Goal: Task Accomplishment & Management: Use online tool/utility

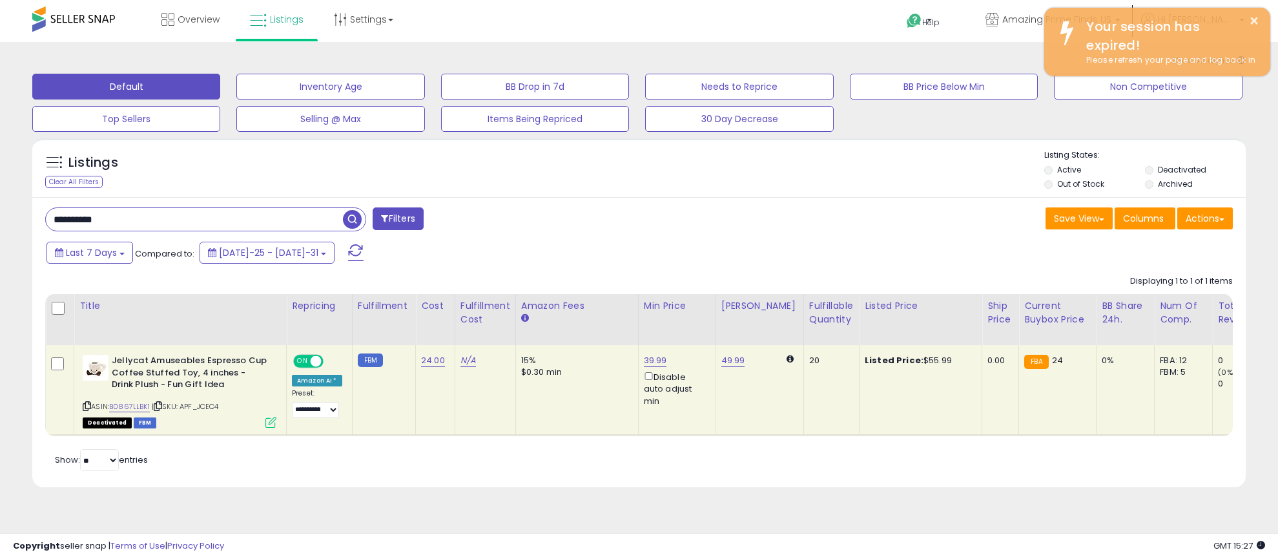
click at [321, 213] on input "**********" at bounding box center [194, 219] width 297 height 23
type input "*******"
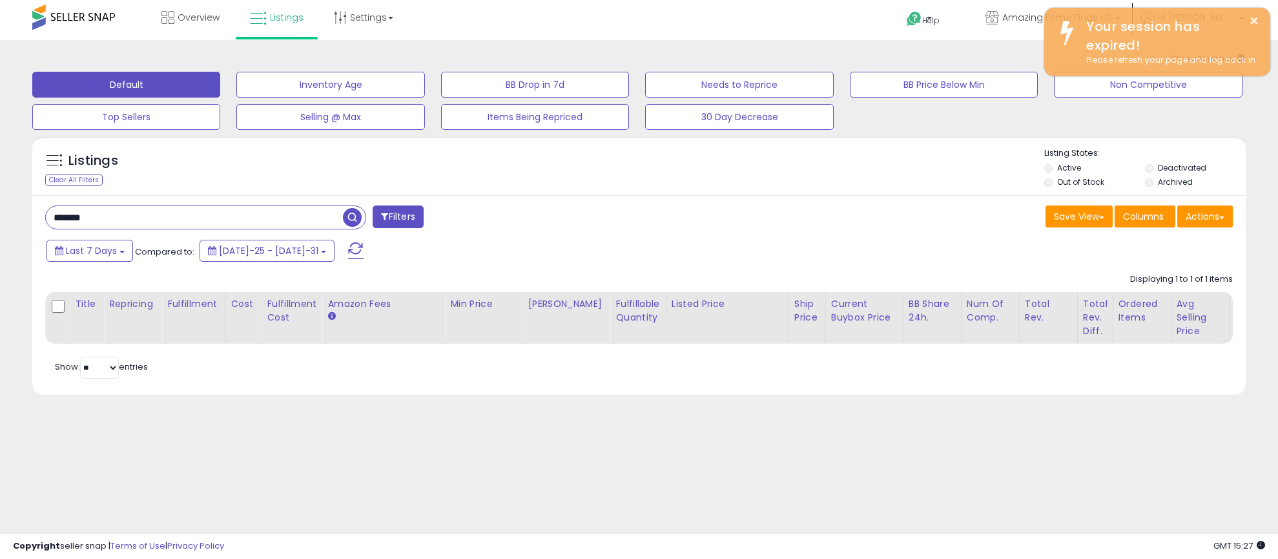
scroll to position [3, 0]
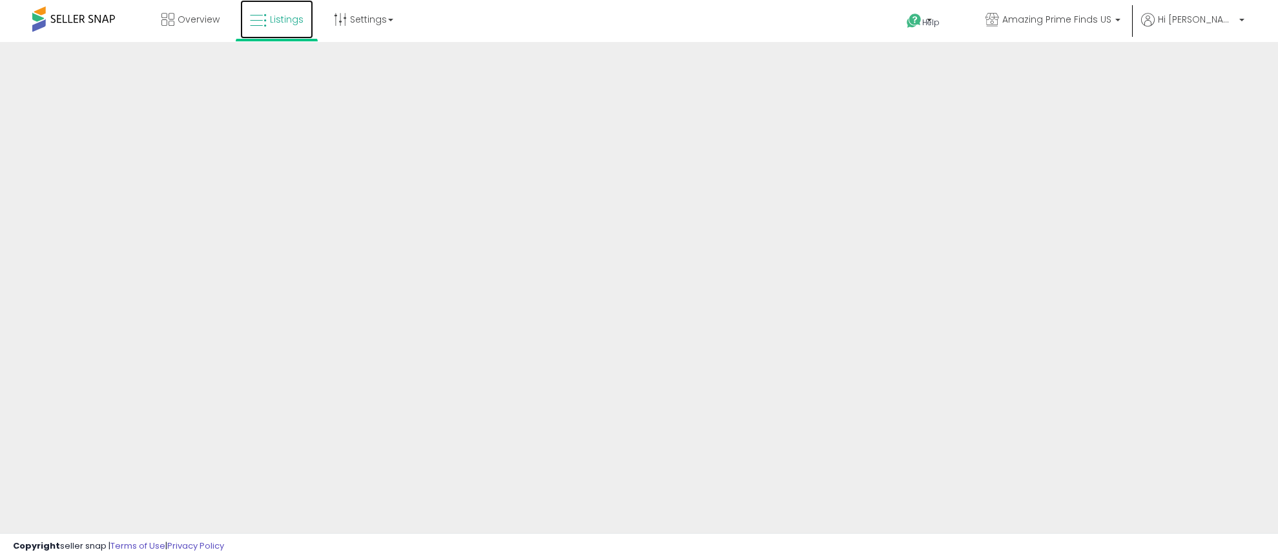
click at [278, 18] on span "Listings" at bounding box center [287, 19] width 34 height 13
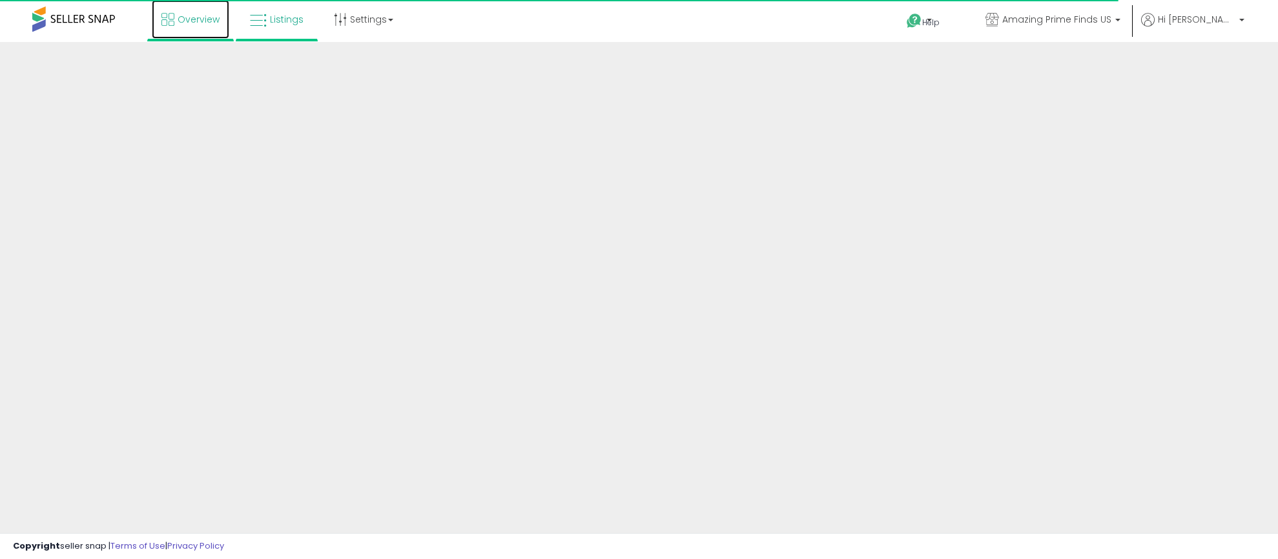
click at [178, 21] on span "Overview" at bounding box center [199, 19] width 42 height 13
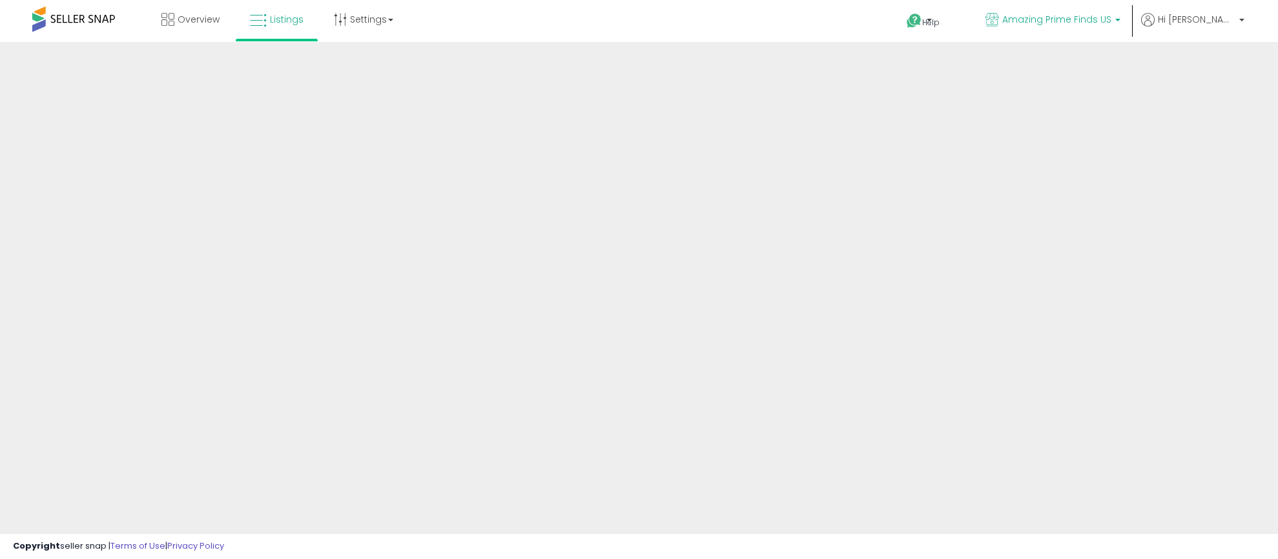
click at [1098, 24] on span "Amazing Prime Finds US" at bounding box center [1056, 19] width 109 height 13
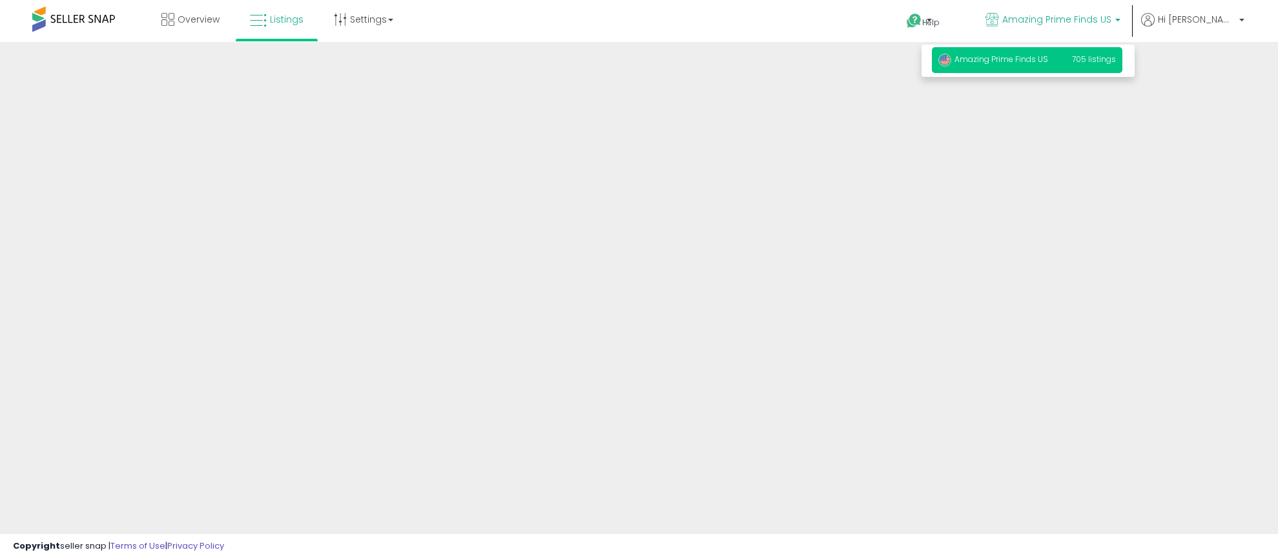
click at [998, 145] on div at bounding box center [639, 310] width 1278 height 536
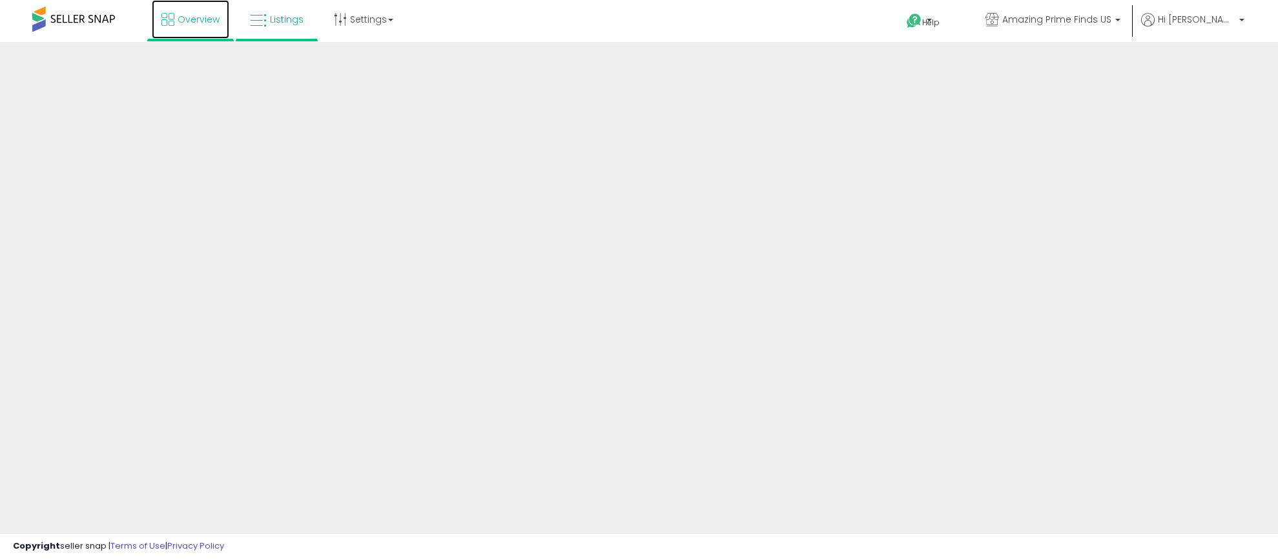
click at [198, 22] on span "Overview" at bounding box center [199, 19] width 42 height 13
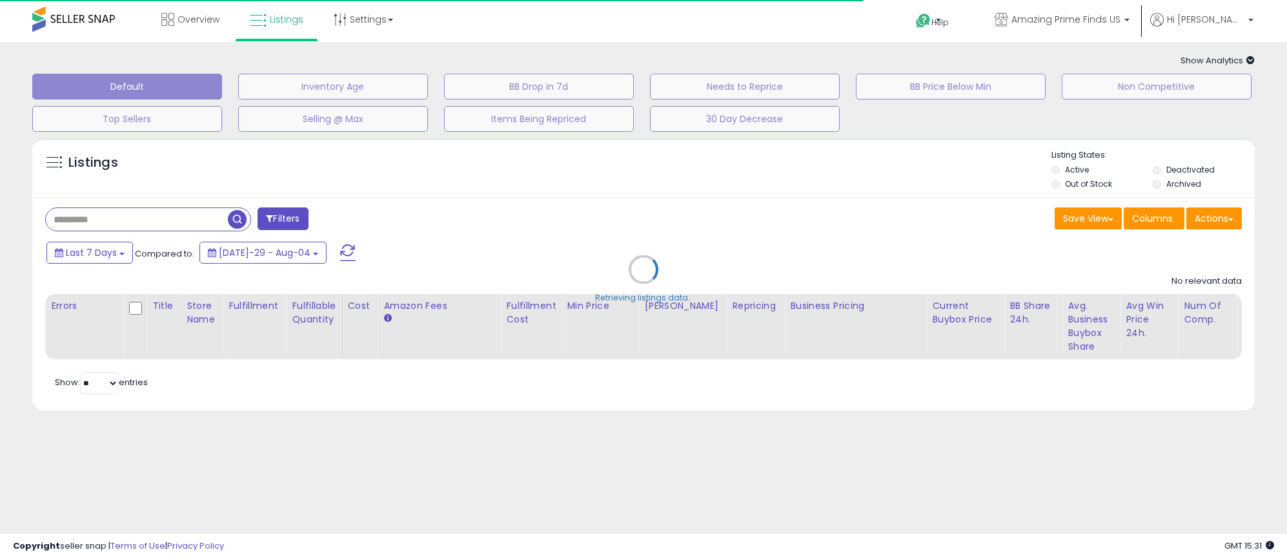
click at [150, 222] on div "Retrieving listings data.." at bounding box center [644, 279] width 1242 height 294
click at [167, 224] on div "Retrieving listings data.." at bounding box center [644, 279] width 1242 height 294
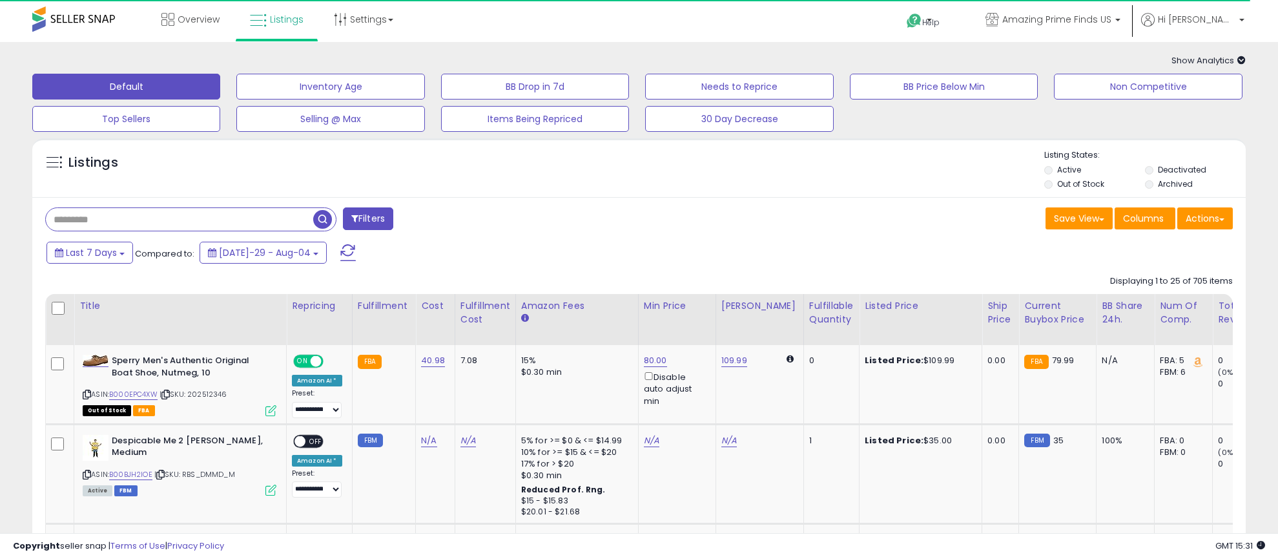
click at [152, 223] on input "text" at bounding box center [179, 219] width 267 height 23
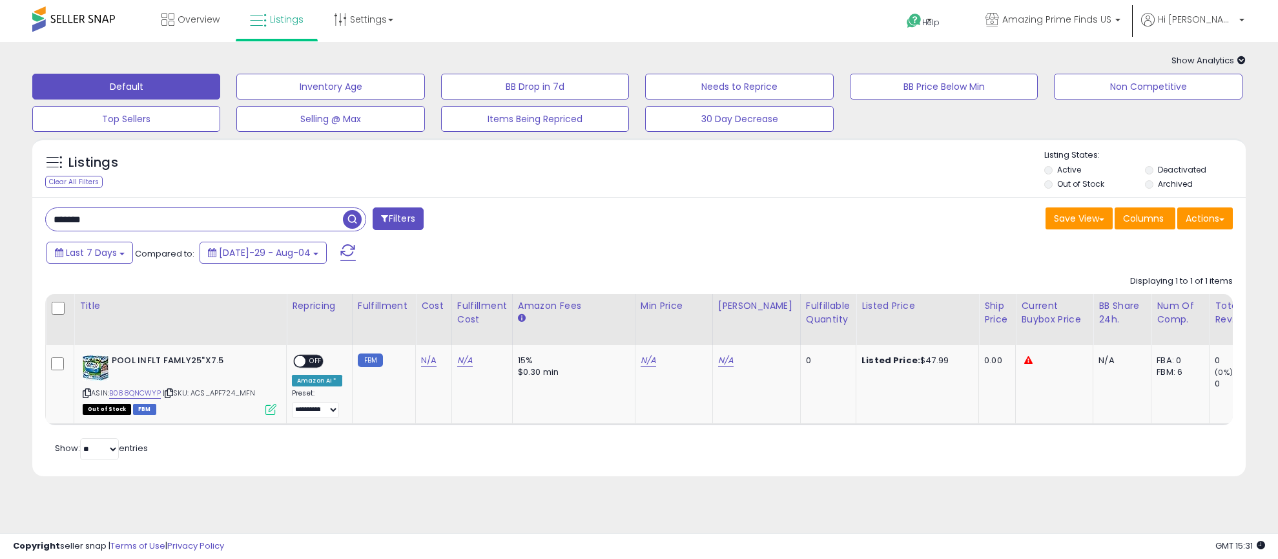
drag, startPoint x: 1149, startPoint y: 165, endPoint x: 1148, endPoint y: 178, distance: 13.0
click at [1149, 165] on li "Deactivated" at bounding box center [1194, 171] width 99 height 14
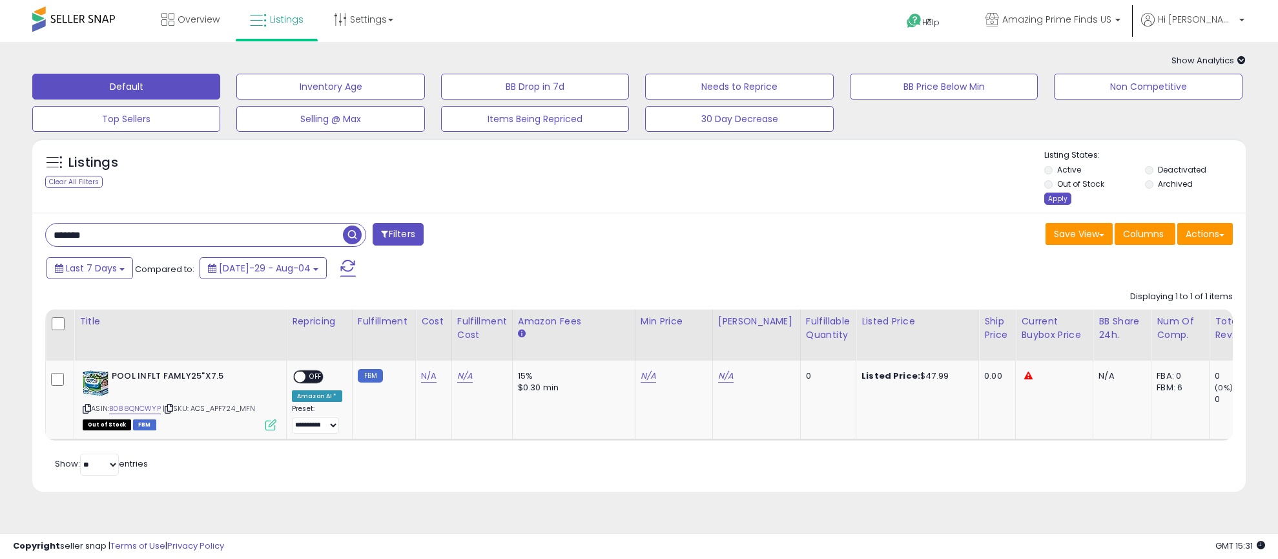
click at [1053, 198] on div "Apply" at bounding box center [1057, 198] width 27 height 12
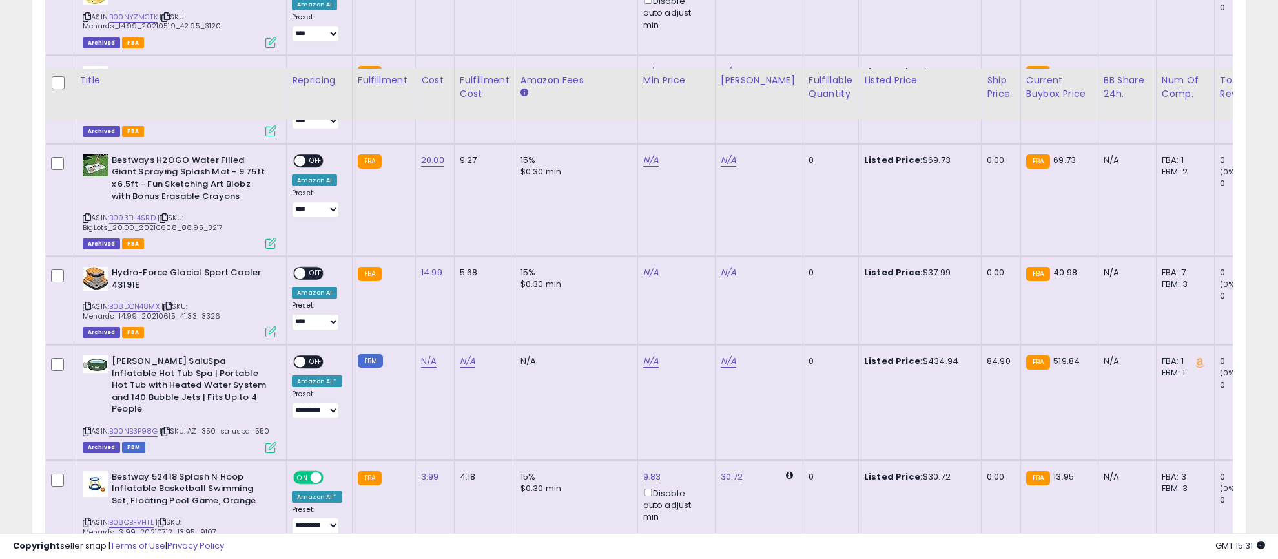
scroll to position [1271, 0]
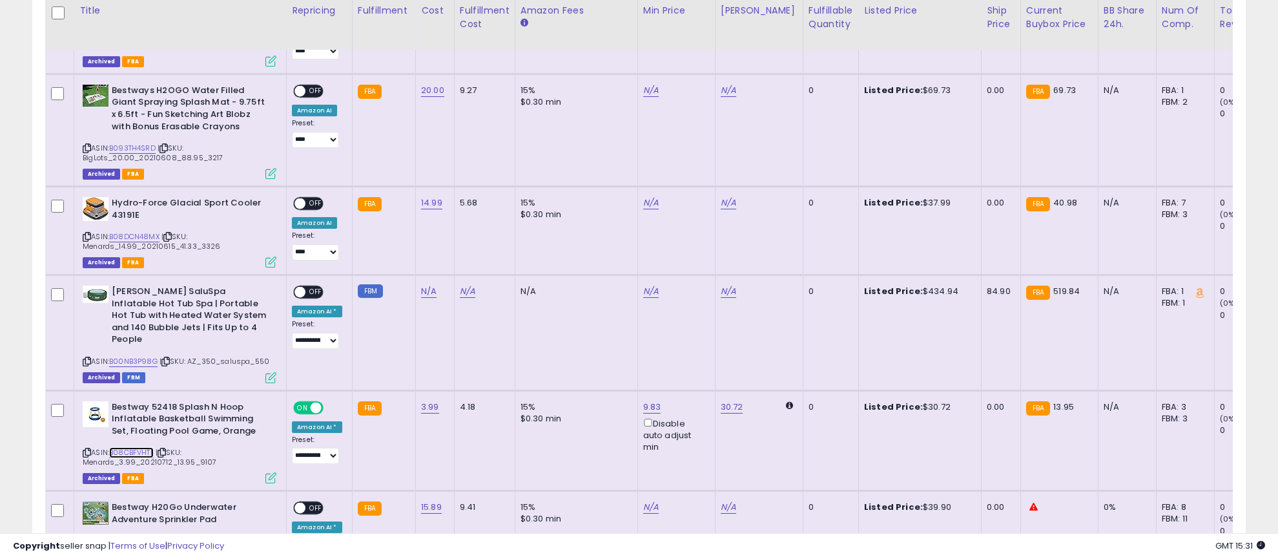
click at [143, 447] on link "B08CBFVHTL" at bounding box center [131, 452] width 45 height 11
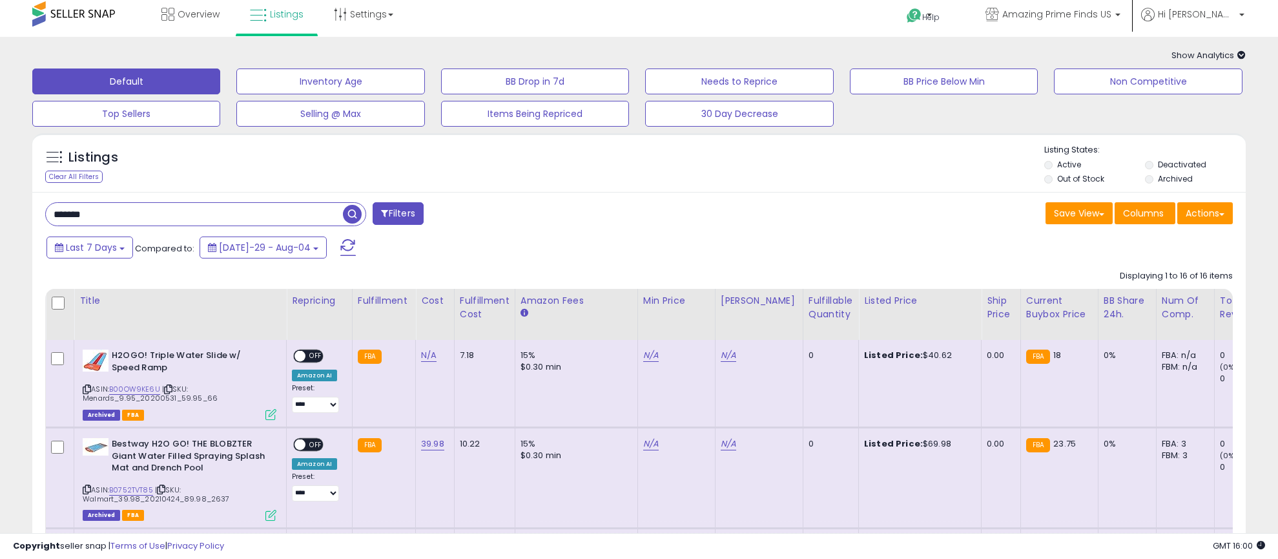
scroll to position [0, 0]
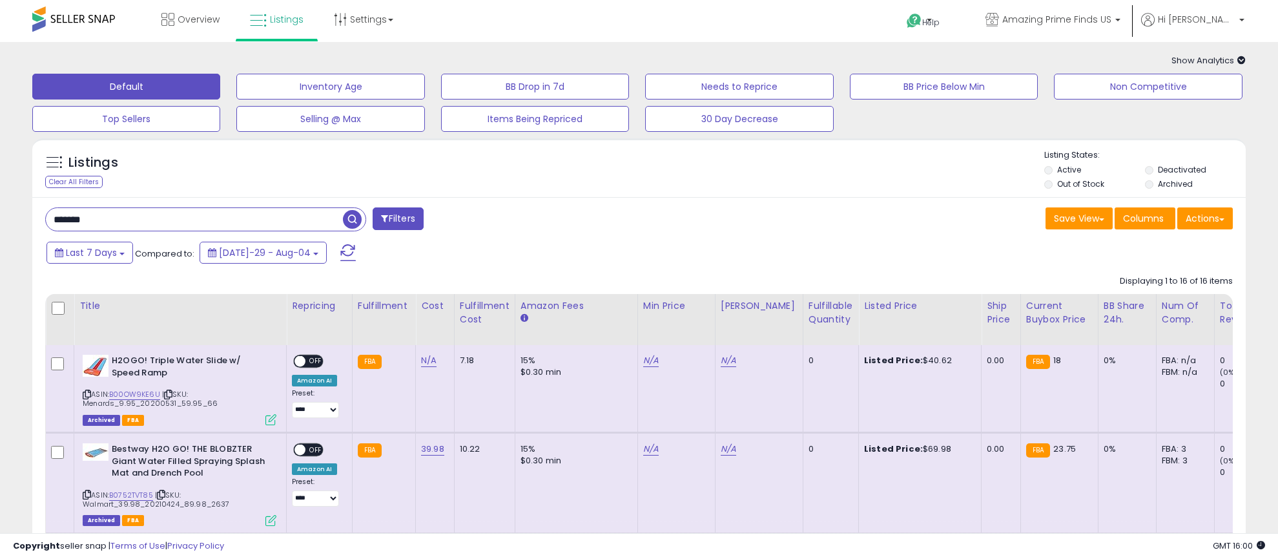
click at [131, 227] on input "*******" at bounding box center [194, 219] width 297 height 23
type input "********"
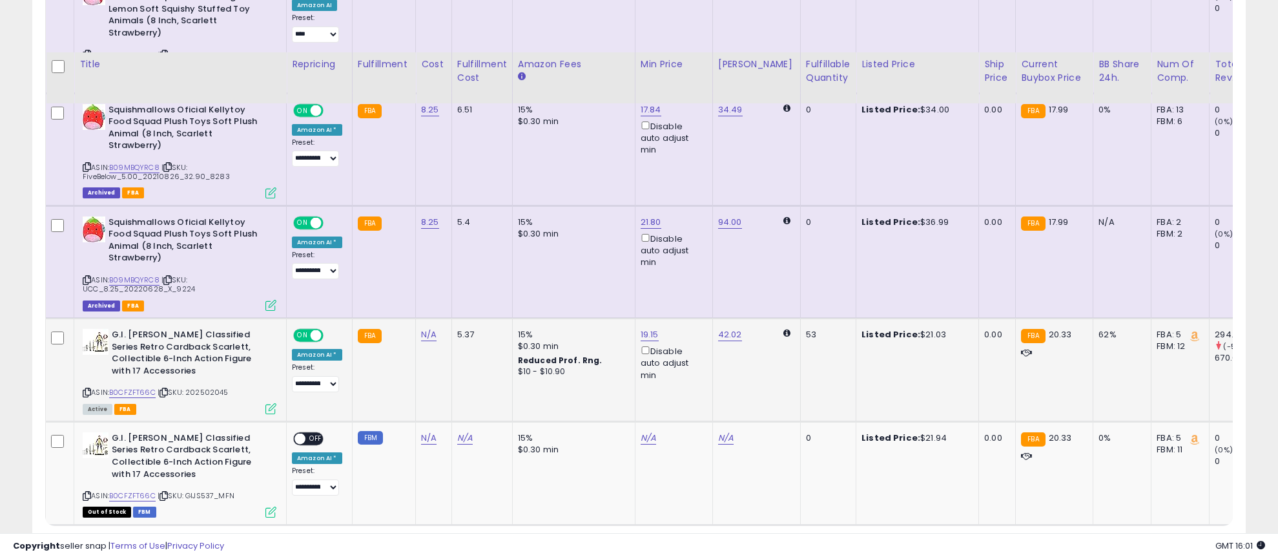
scroll to position [553, 0]
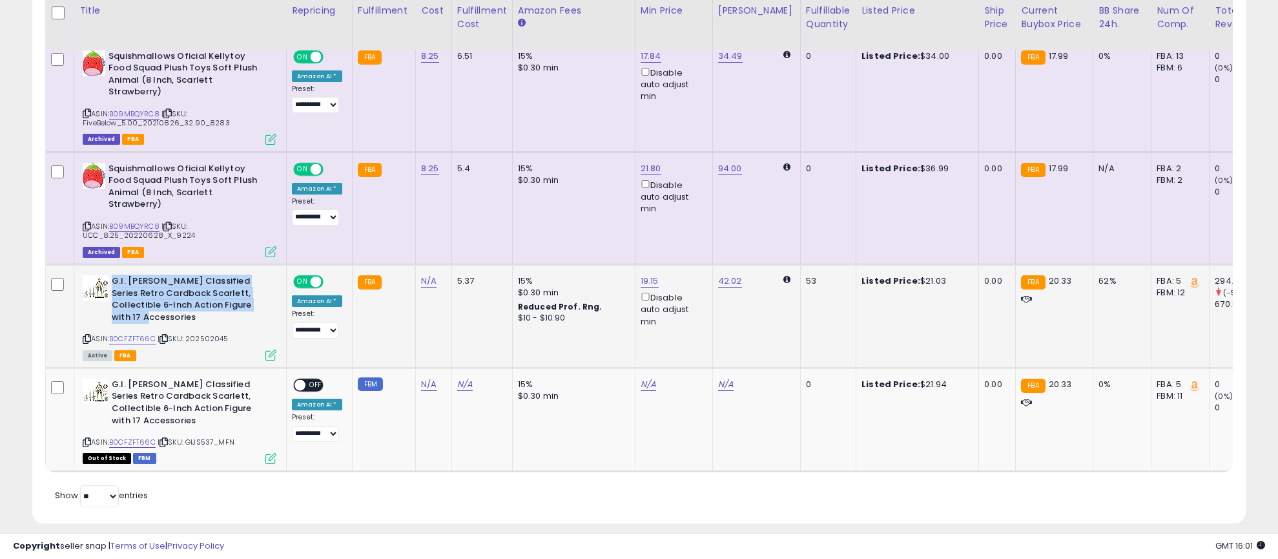
drag, startPoint x: 114, startPoint y: 254, endPoint x: 197, endPoint y: 296, distance: 93.0
click at [197, 296] on b "G.I. [PERSON_NAME] Classified Series Retro Cardback Scarlett, Collectible 6-Inc…" at bounding box center [190, 300] width 157 height 51
copy b "G.I. [PERSON_NAME] Classified Series Retro Cardback Scarlett, Collectible 6-Inc…"
